Goal: Task Accomplishment & Management: Manage account settings

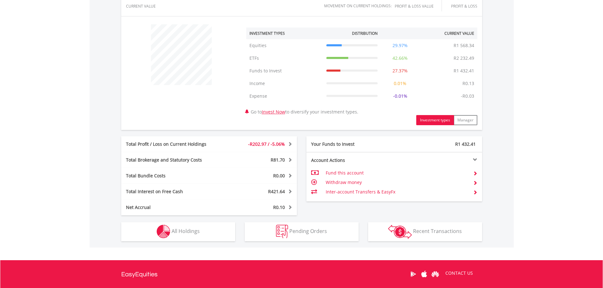
scroll to position [285, 0]
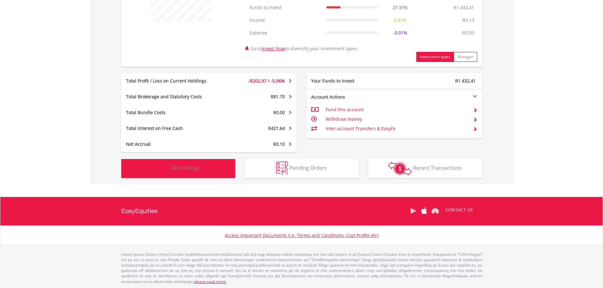
click at [190, 169] on span "All Holdings" at bounding box center [186, 168] width 28 height 7
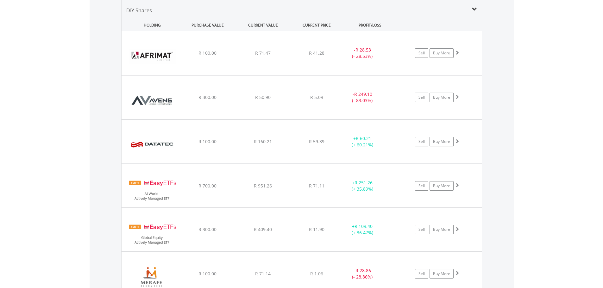
scroll to position [514, 0]
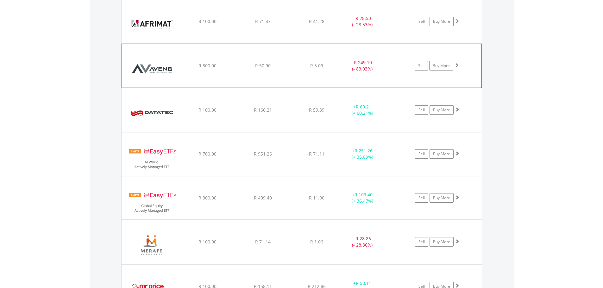
click at [458, 65] on span at bounding box center [457, 65] width 4 height 4
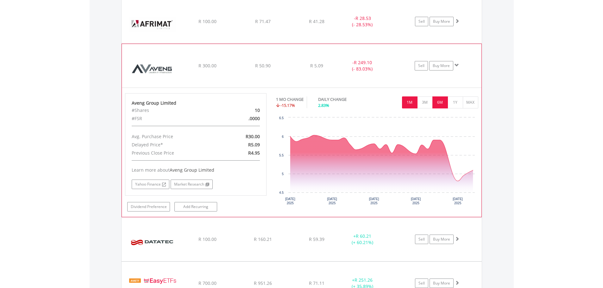
click at [442, 102] on button "6M" at bounding box center [440, 103] width 16 height 12
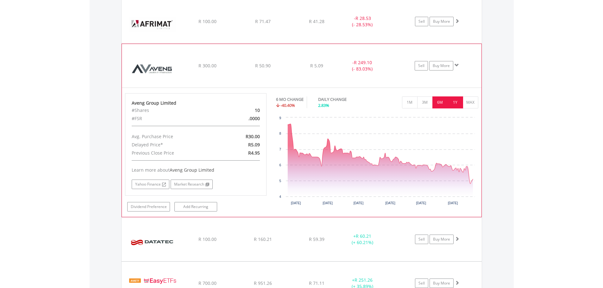
click at [453, 106] on button "1Y" at bounding box center [456, 103] width 16 height 12
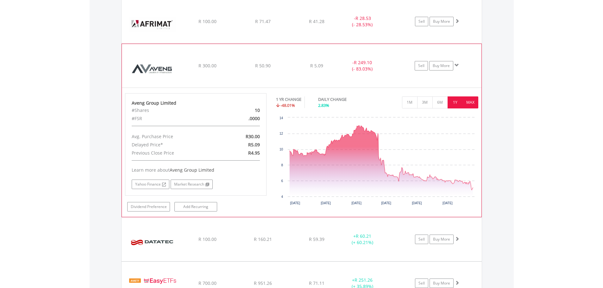
click at [465, 105] on button "MAX" at bounding box center [471, 103] width 16 height 12
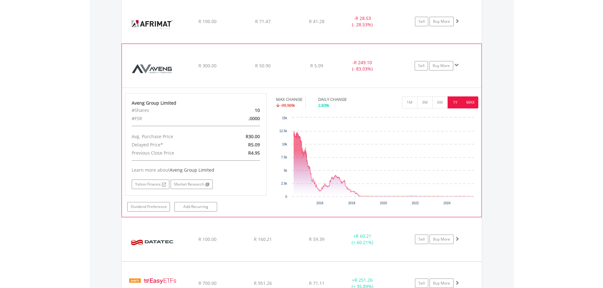
click at [455, 105] on button "1Y" at bounding box center [456, 103] width 16 height 12
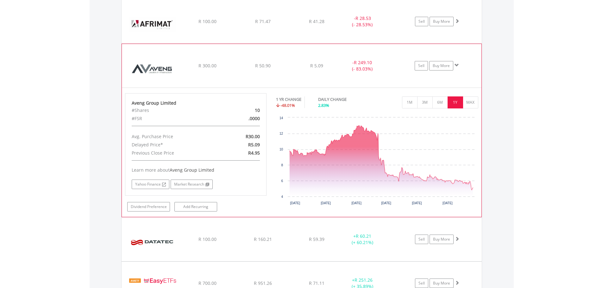
click at [456, 64] on span at bounding box center [457, 65] width 4 height 4
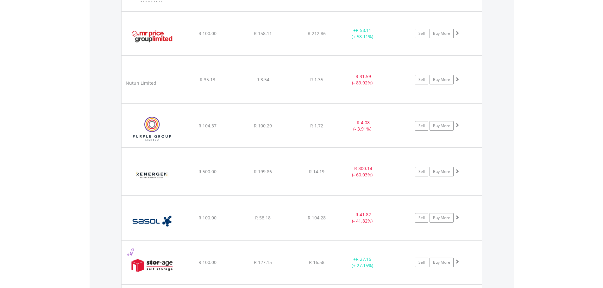
scroll to position [799, 0]
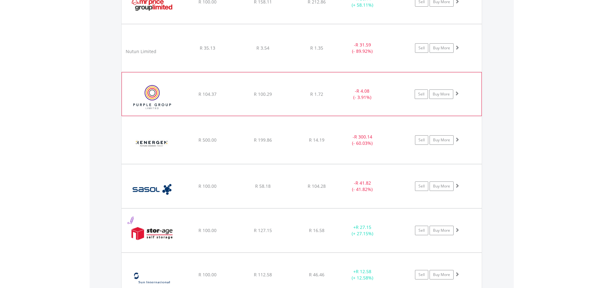
click at [457, 93] on span at bounding box center [457, 93] width 4 height 4
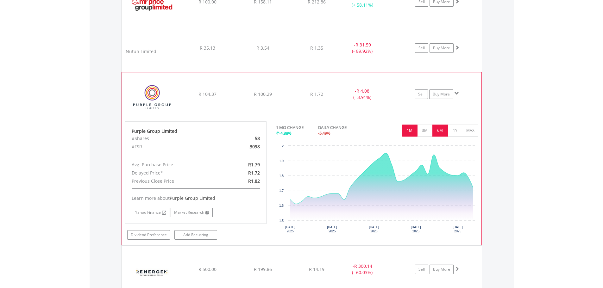
click at [440, 133] on button "6M" at bounding box center [440, 131] width 16 height 12
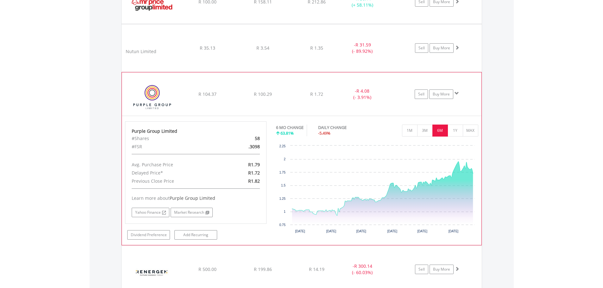
click at [455, 93] on span at bounding box center [457, 93] width 4 height 4
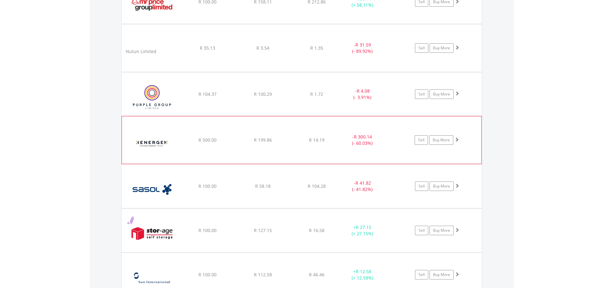
click at [458, 140] on span at bounding box center [457, 139] width 4 height 4
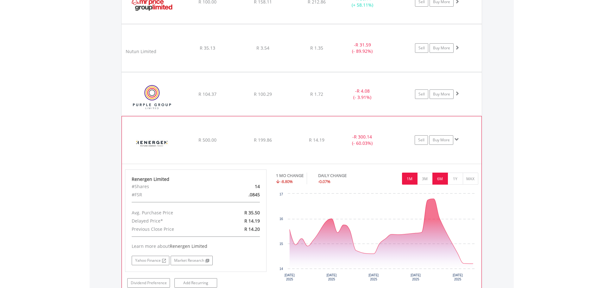
click at [447, 179] on button "6M" at bounding box center [440, 179] width 16 height 12
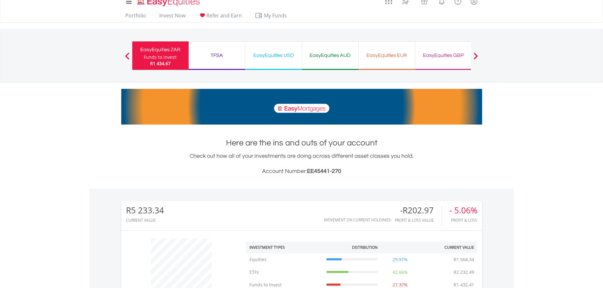
scroll to position [0, 0]
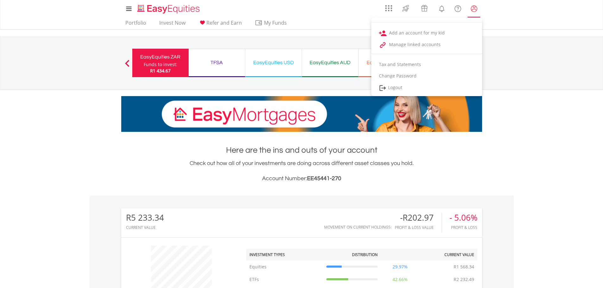
click at [474, 9] on lord-icon "My Profile" at bounding box center [474, 9] width 8 height 8
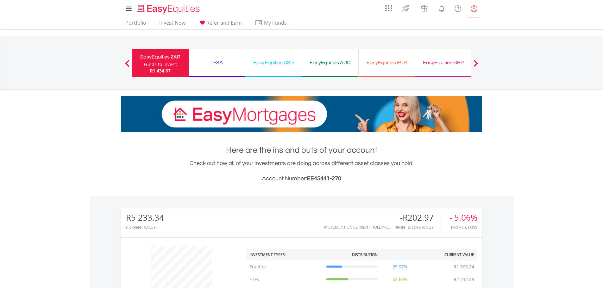
click at [474, 9] on lord-icon "My Profile" at bounding box center [474, 9] width 8 height 8
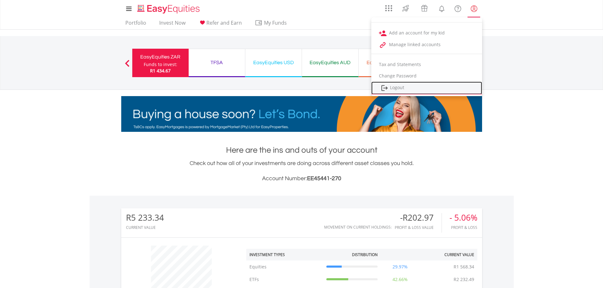
click at [411, 90] on link "Logout" at bounding box center [426, 88] width 111 height 13
